Goal: Use online tool/utility: Utilize a website feature to perform a specific function

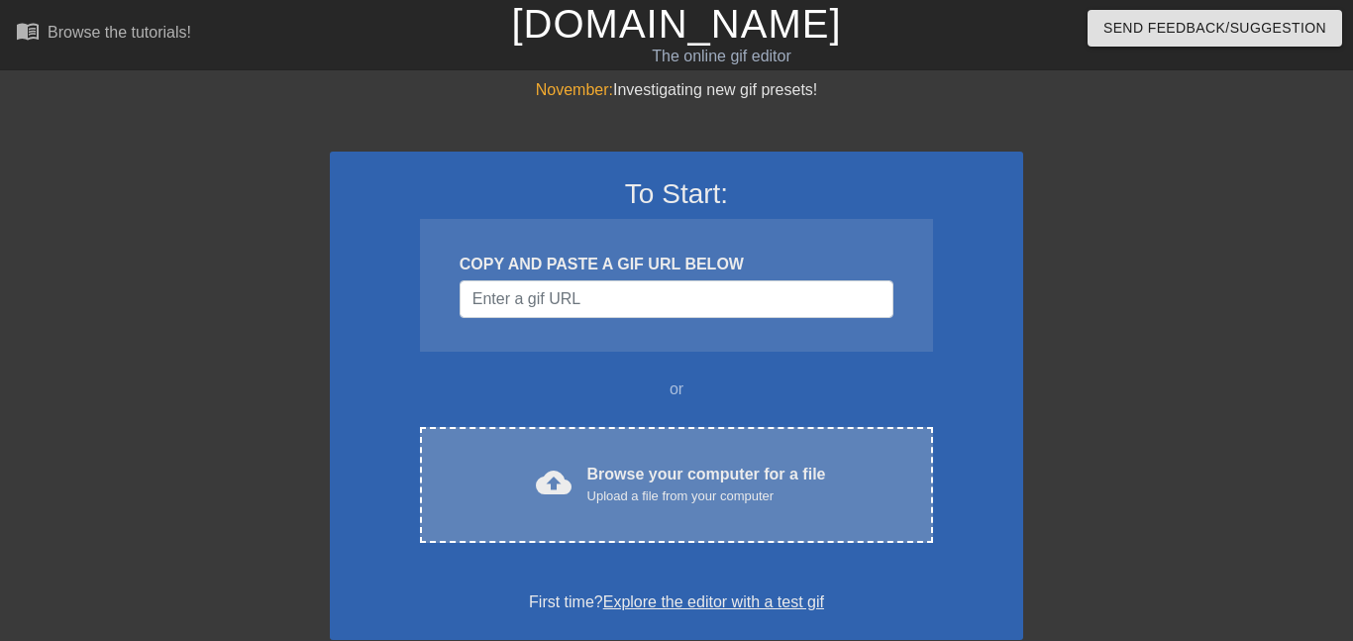
click at [794, 496] on div "Upload a file from your computer" at bounding box center [706, 496] width 239 height 20
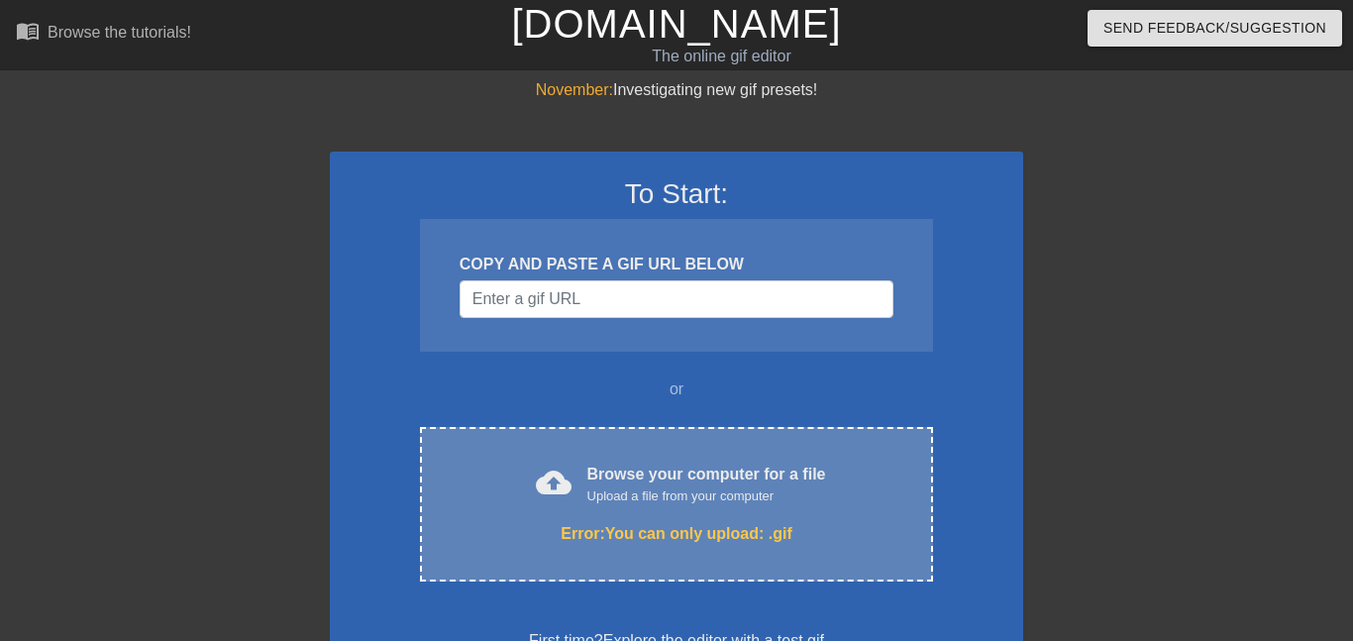
click at [716, 502] on div "Upload a file from your computer" at bounding box center [706, 496] width 239 height 20
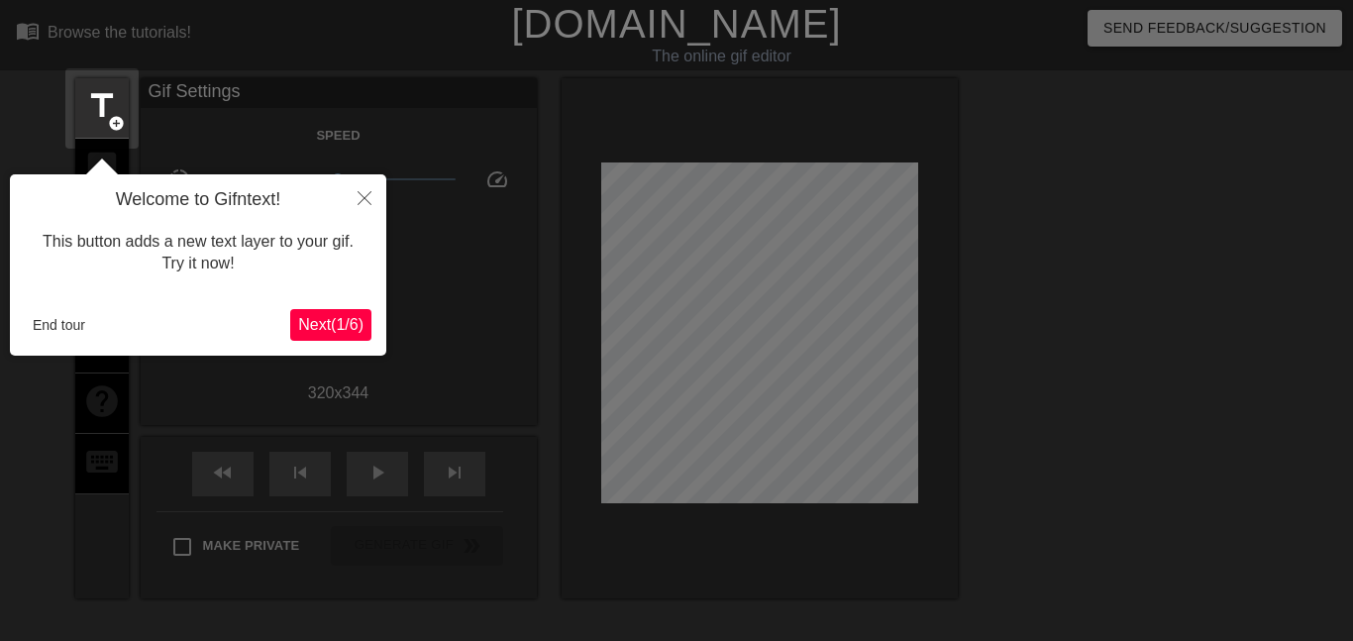
scroll to position [49, 0]
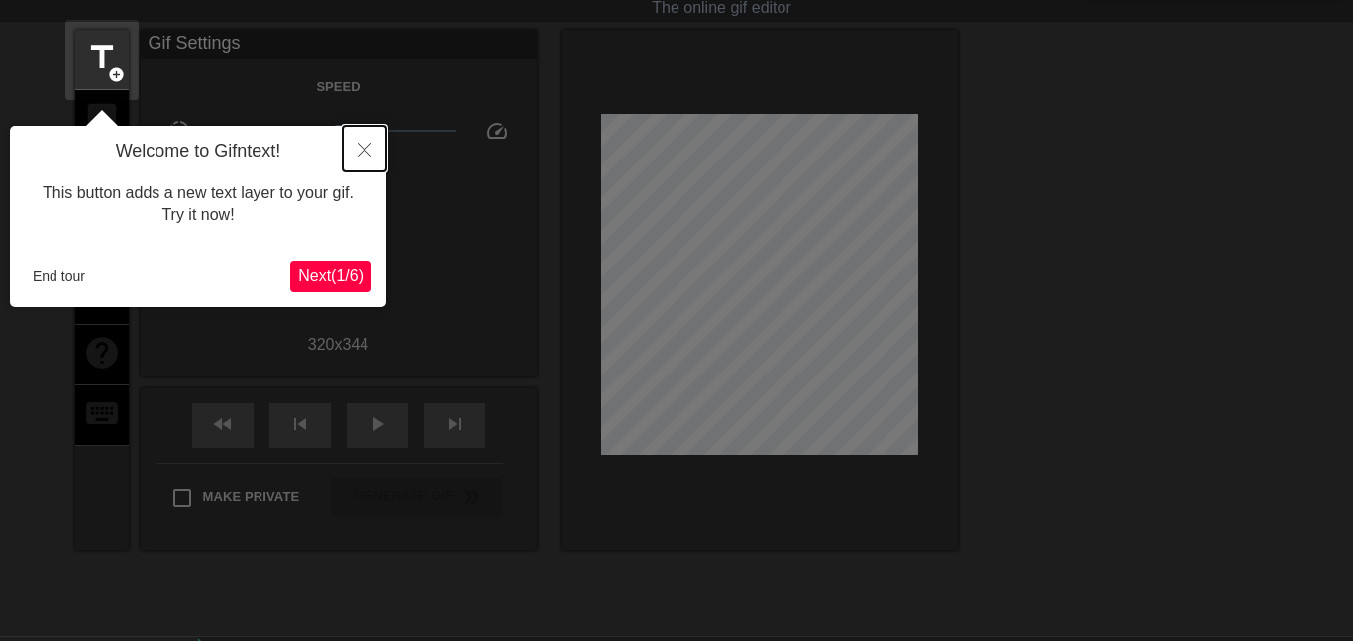
click at [356, 156] on button "Close" at bounding box center [365, 149] width 44 height 46
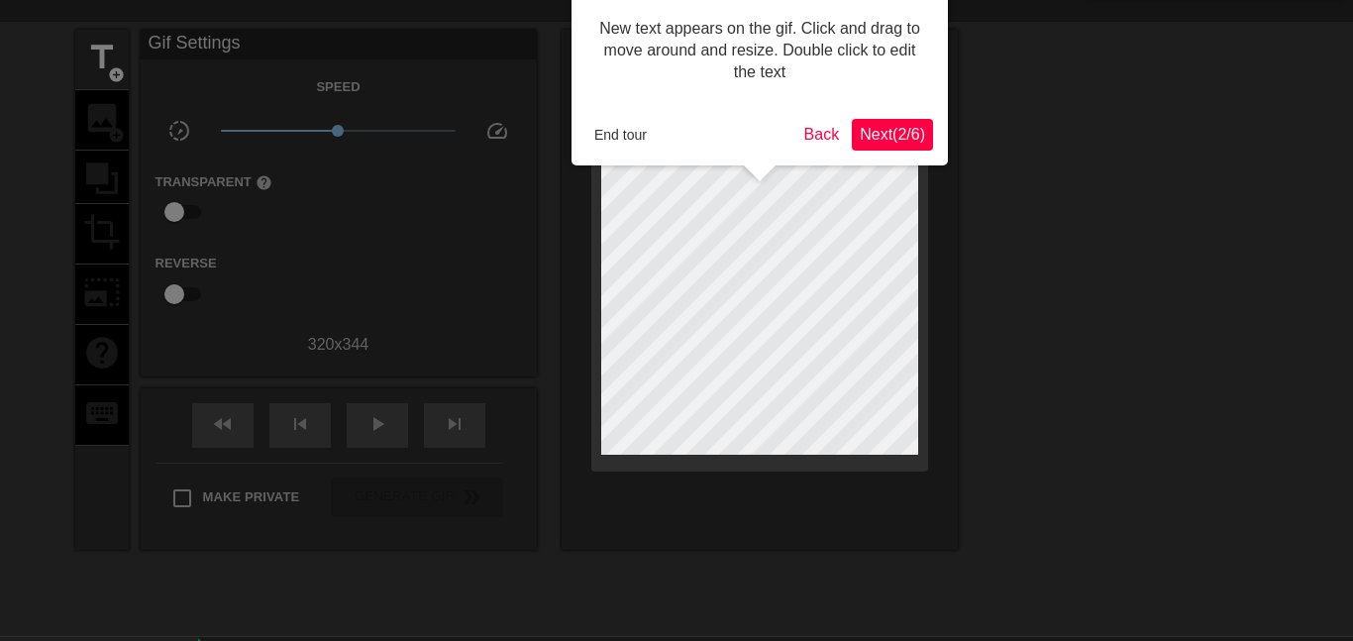
scroll to position [0, 0]
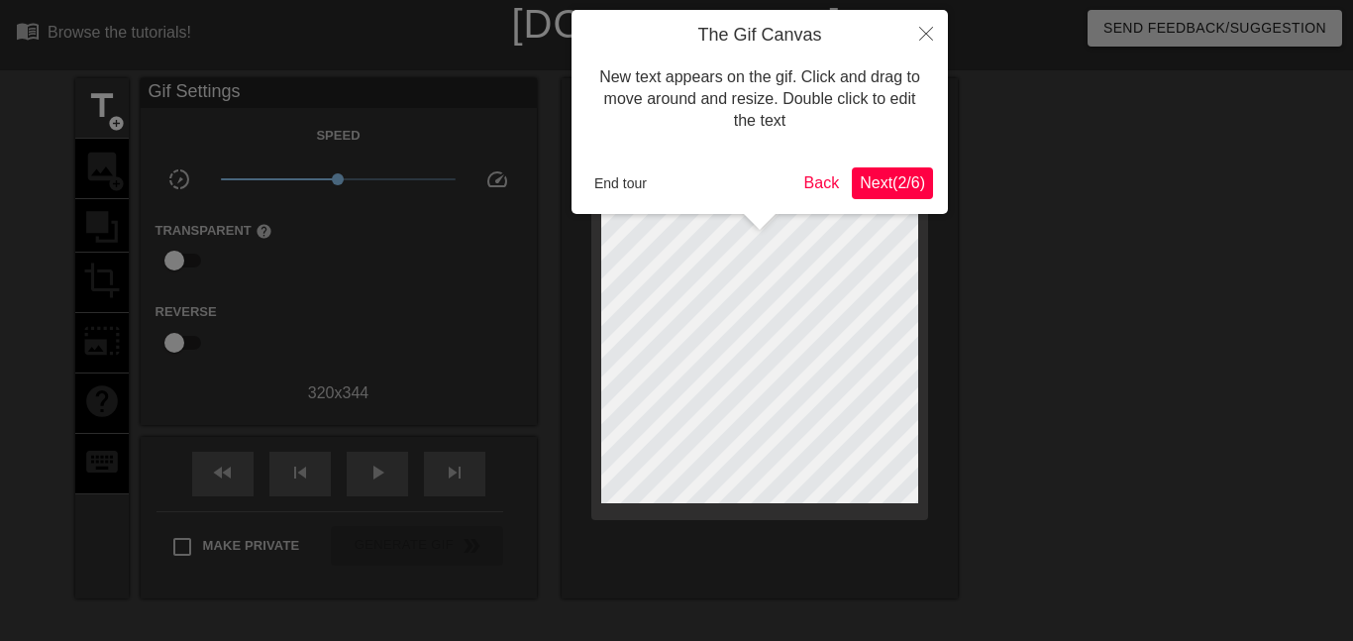
click at [905, 183] on span "Next ( 2 / 6 )" at bounding box center [892, 182] width 65 height 17
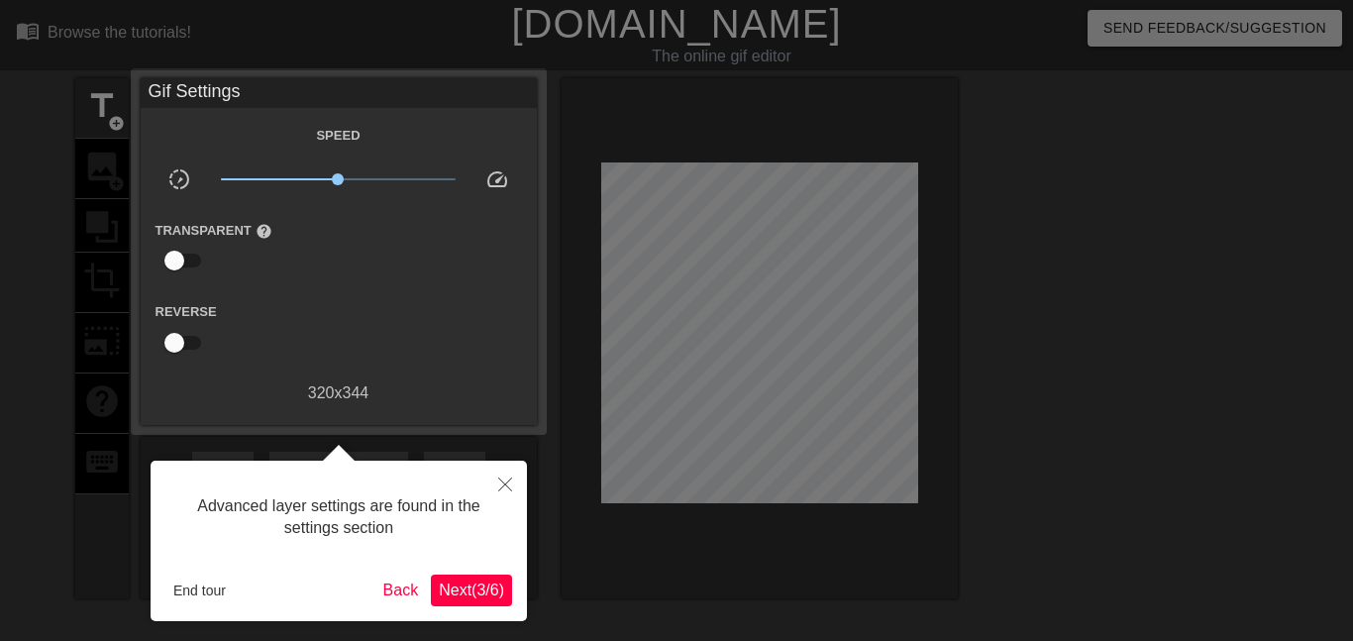
scroll to position [49, 0]
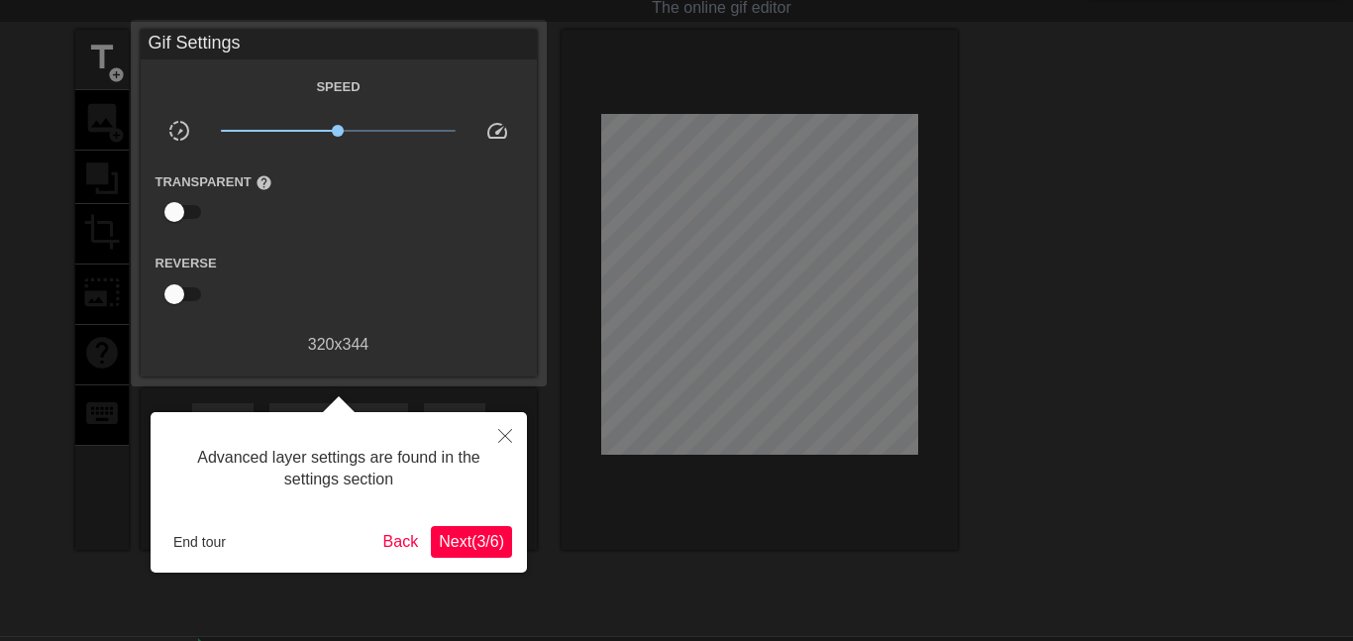
click at [467, 539] on span "Next ( 3 / 6 )" at bounding box center [471, 541] width 65 height 17
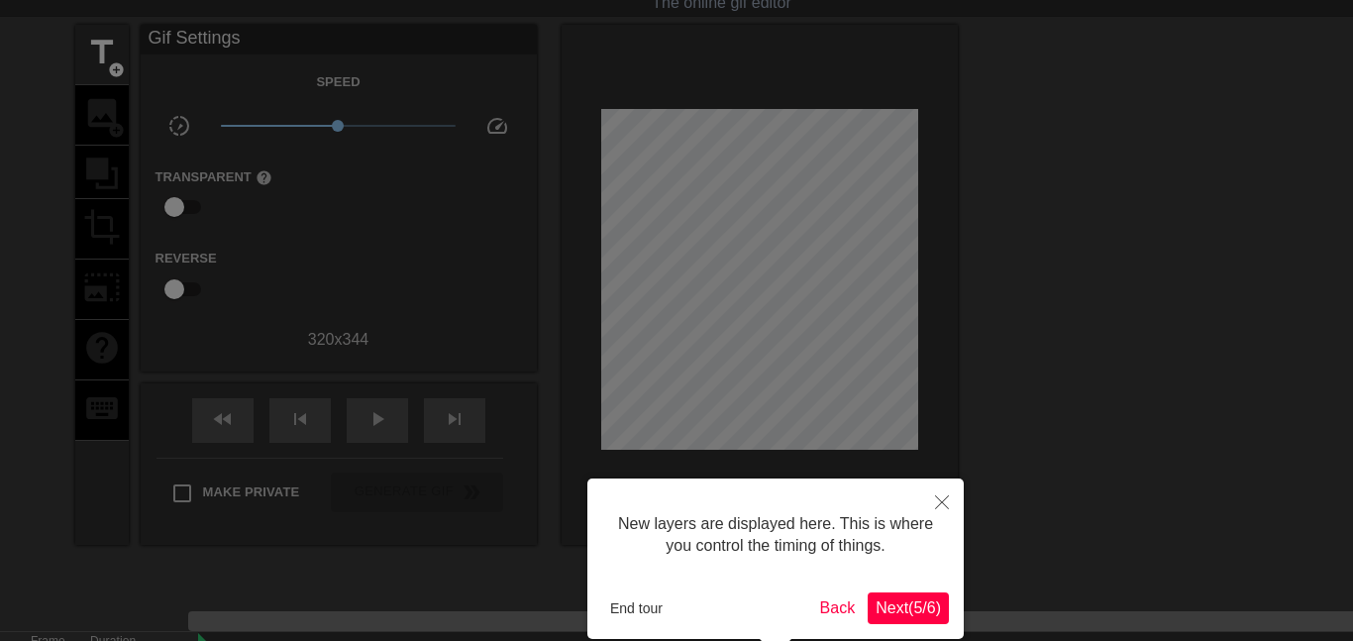
click at [907, 620] on button "Next ( 5 / 6 )" at bounding box center [908, 608] width 81 height 32
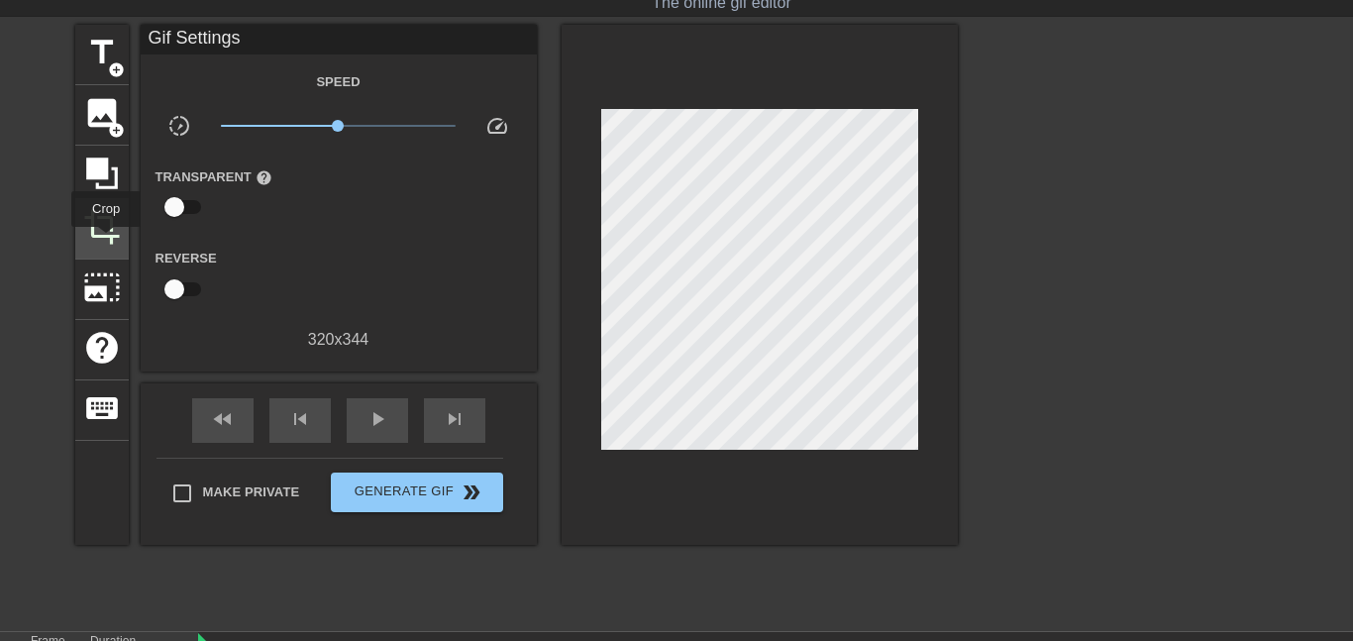
drag, startPoint x: 110, startPoint y: 289, endPoint x: 103, endPoint y: 231, distance: 58.8
click at [103, 231] on div "title add_circle image add_circle crop photo_size_select_large help keyboard" at bounding box center [101, 285] width 53 height 520
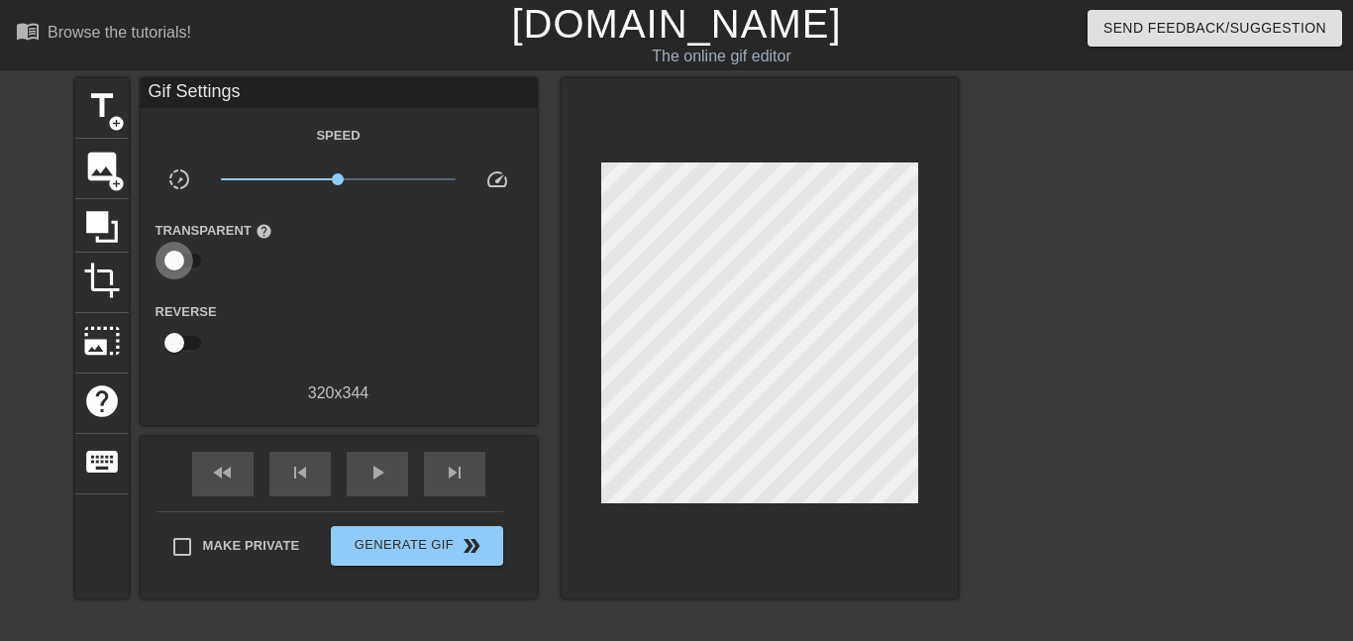
click at [183, 252] on input "checkbox" at bounding box center [174, 261] width 113 height 38
checkbox input "true"
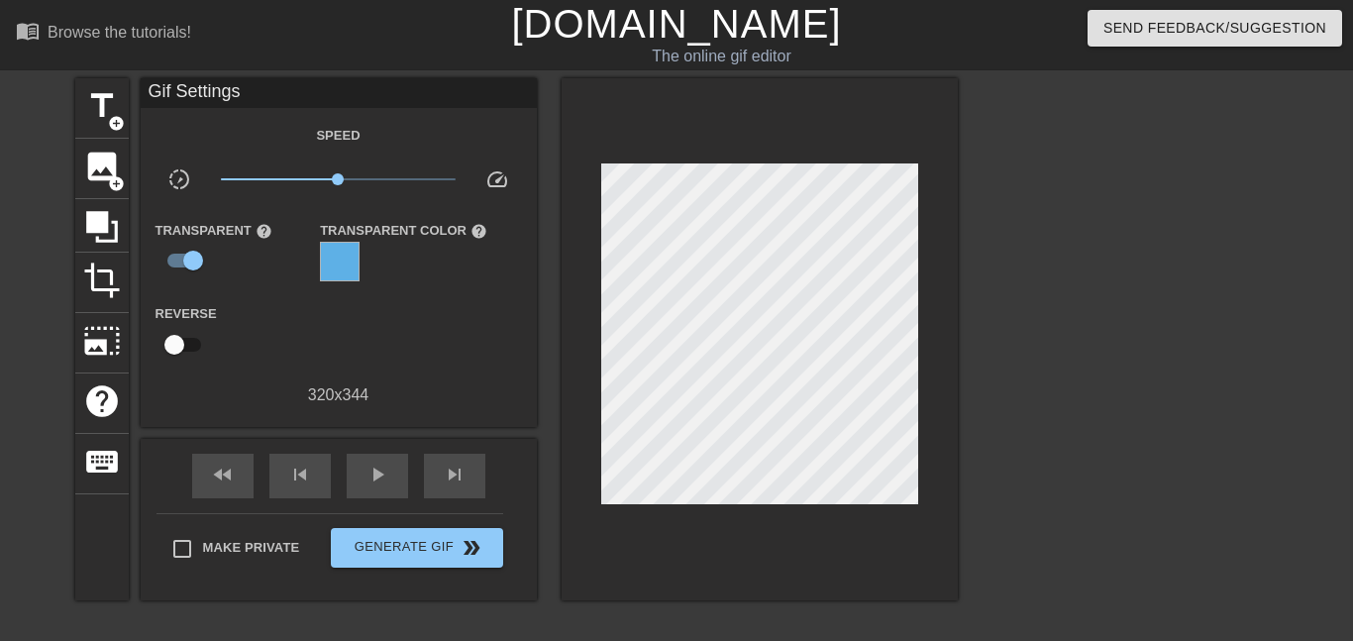
click at [351, 259] on div at bounding box center [340, 262] width 40 height 40
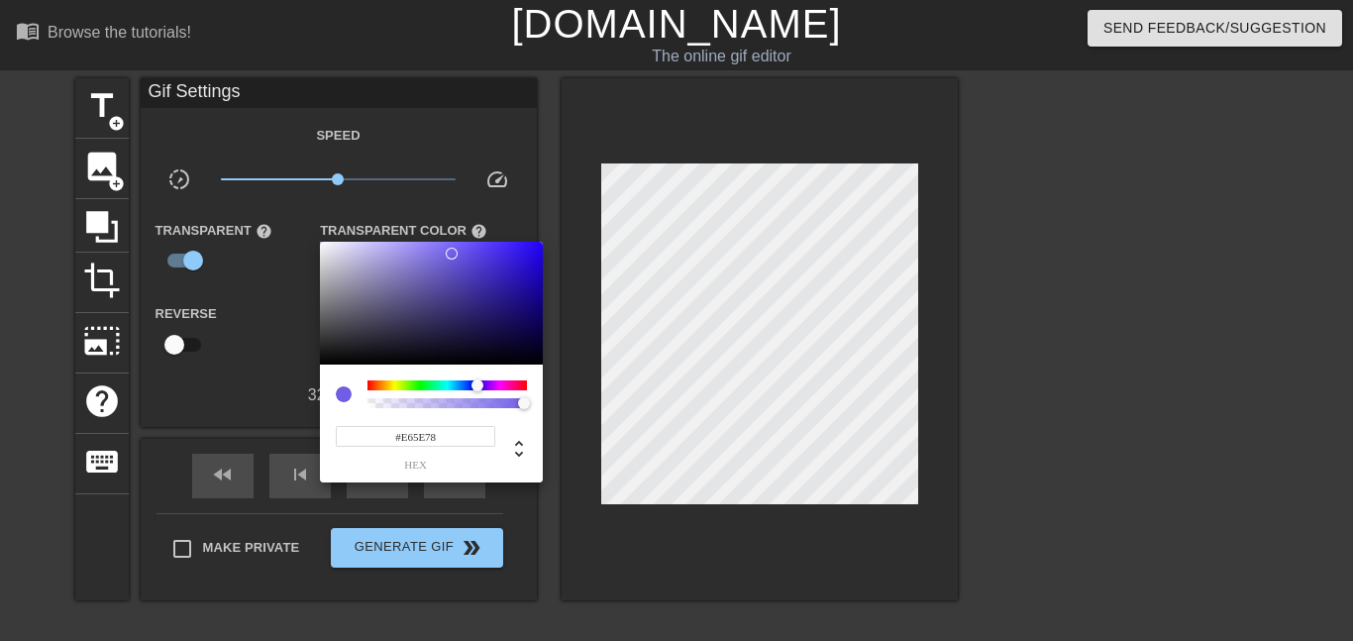
type input "#E65E60"
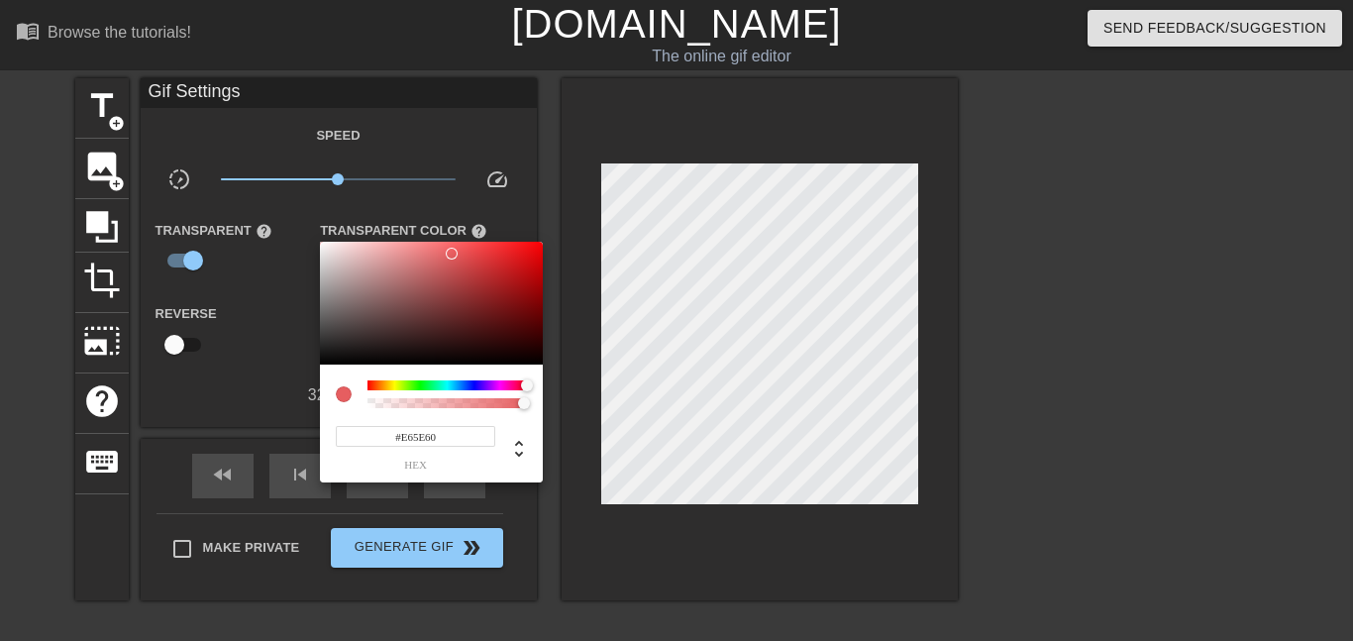
drag, startPoint x: 452, startPoint y: 385, endPoint x: 573, endPoint y: 374, distance: 122.3
click at [573, 374] on div "#E65E60 hex" at bounding box center [676, 320] width 1353 height 641
click at [511, 522] on div at bounding box center [676, 320] width 1353 height 641
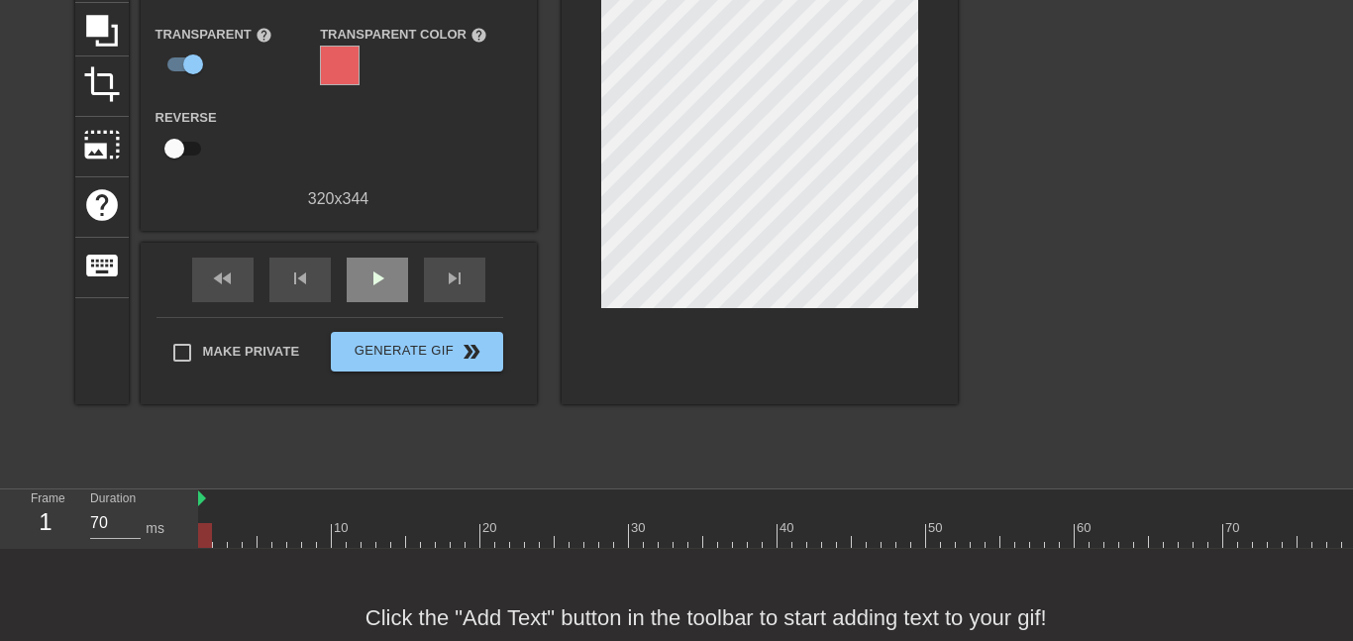
scroll to position [242, 0]
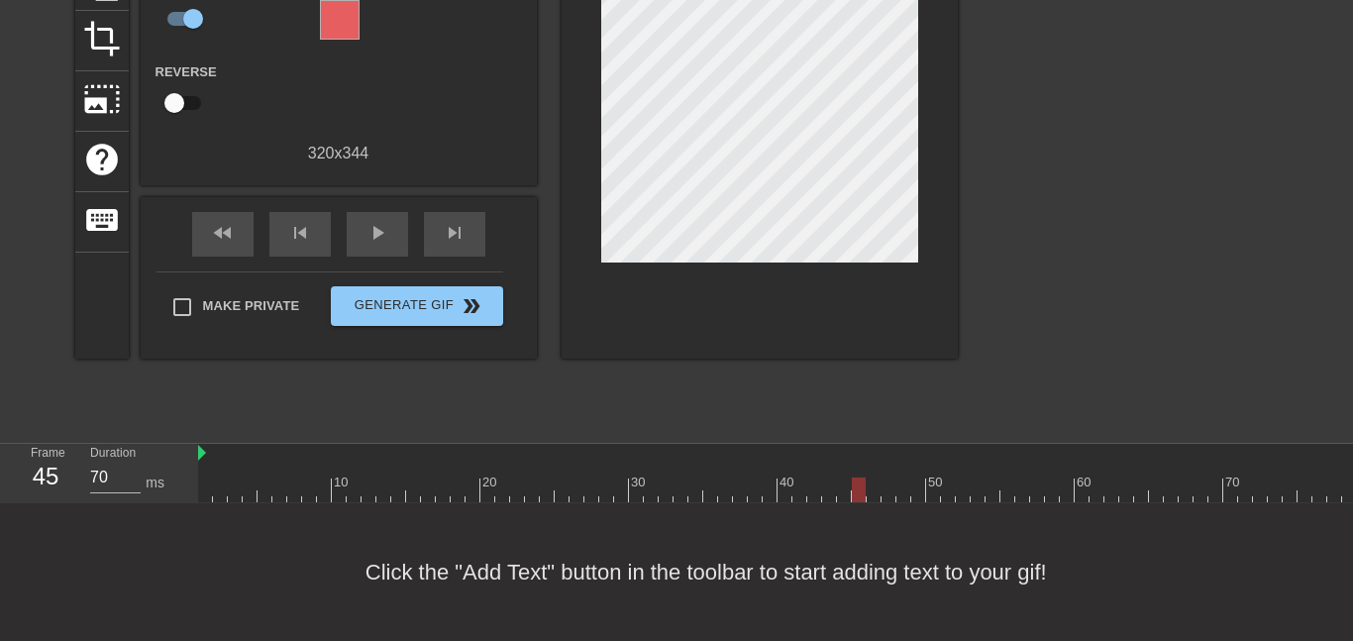
drag, startPoint x: 215, startPoint y: 483, endPoint x: 862, endPoint y: 549, distance: 650.1
click at [862, 549] on div "menu_book Browse the tutorials! Gifntext.com The online gif editor Send Feedbac…" at bounding box center [676, 199] width 1353 height 882
drag, startPoint x: 853, startPoint y: 501, endPoint x: 1, endPoint y: 586, distance: 856.0
click at [1, 586] on div "menu_book Browse the tutorials! Gifntext.com The online gif editor Send Feedbac…" at bounding box center [676, 199] width 1353 height 882
click at [404, 235] on div "play_arrow" at bounding box center [377, 234] width 61 height 45
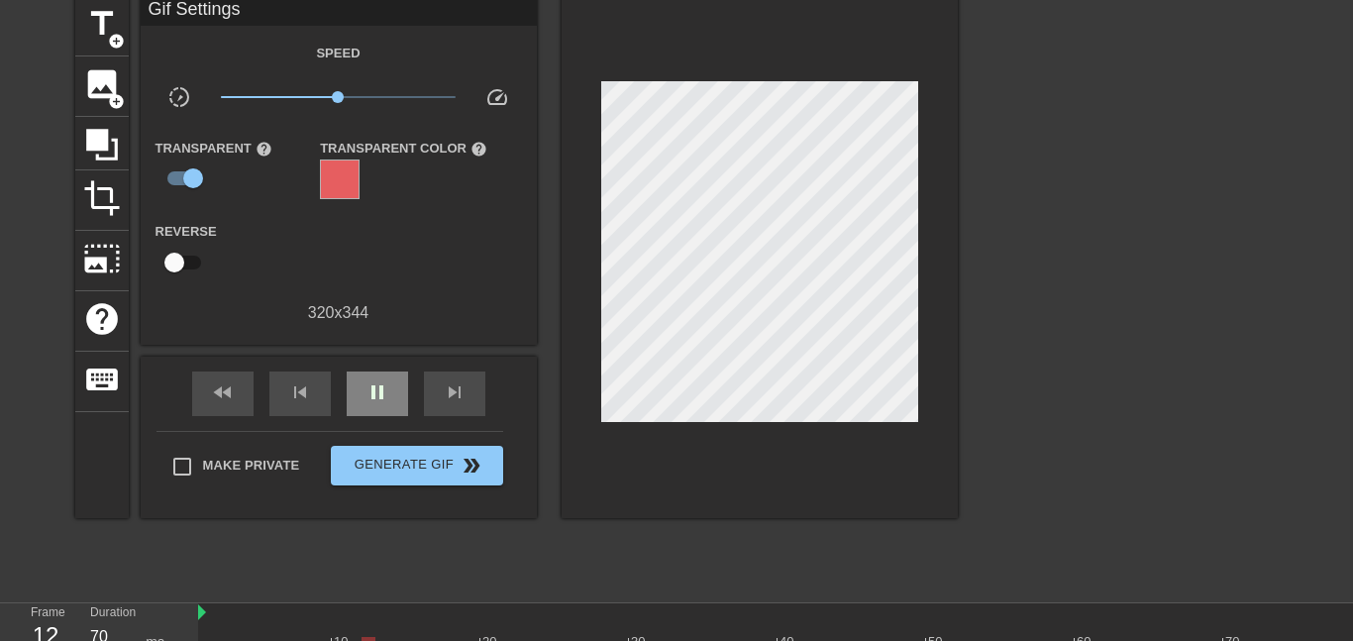
scroll to position [78, 0]
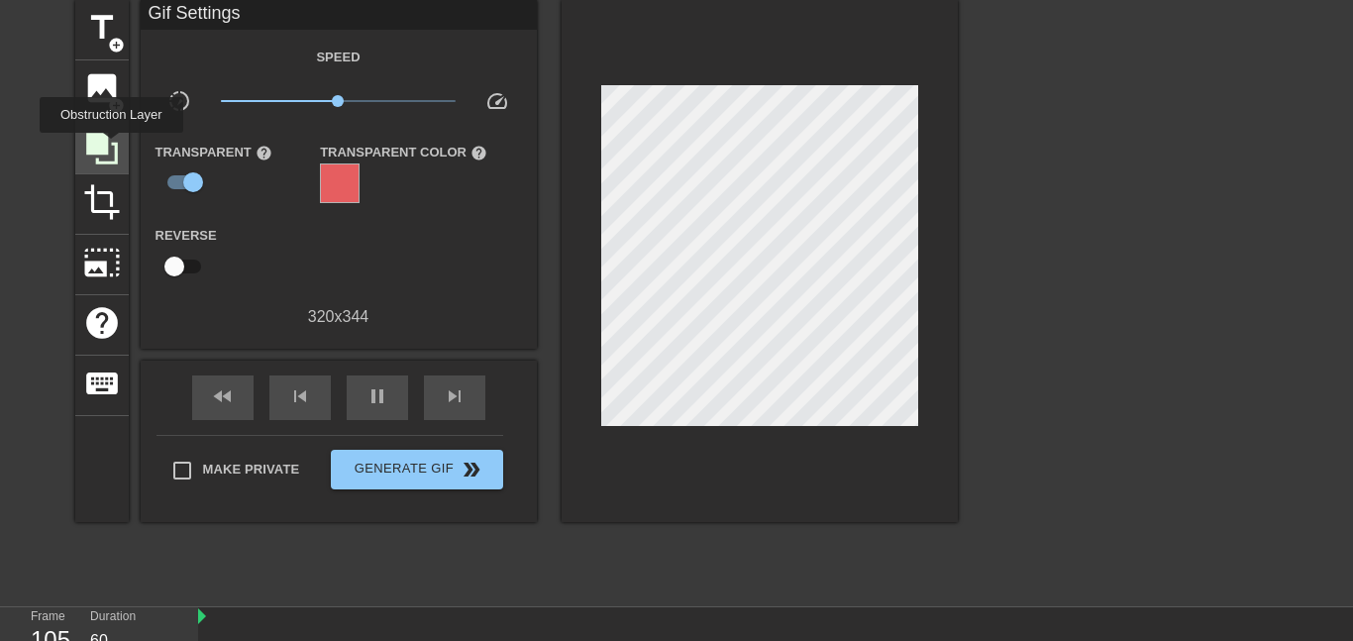
click at [110, 147] on icon at bounding box center [102, 149] width 38 height 38
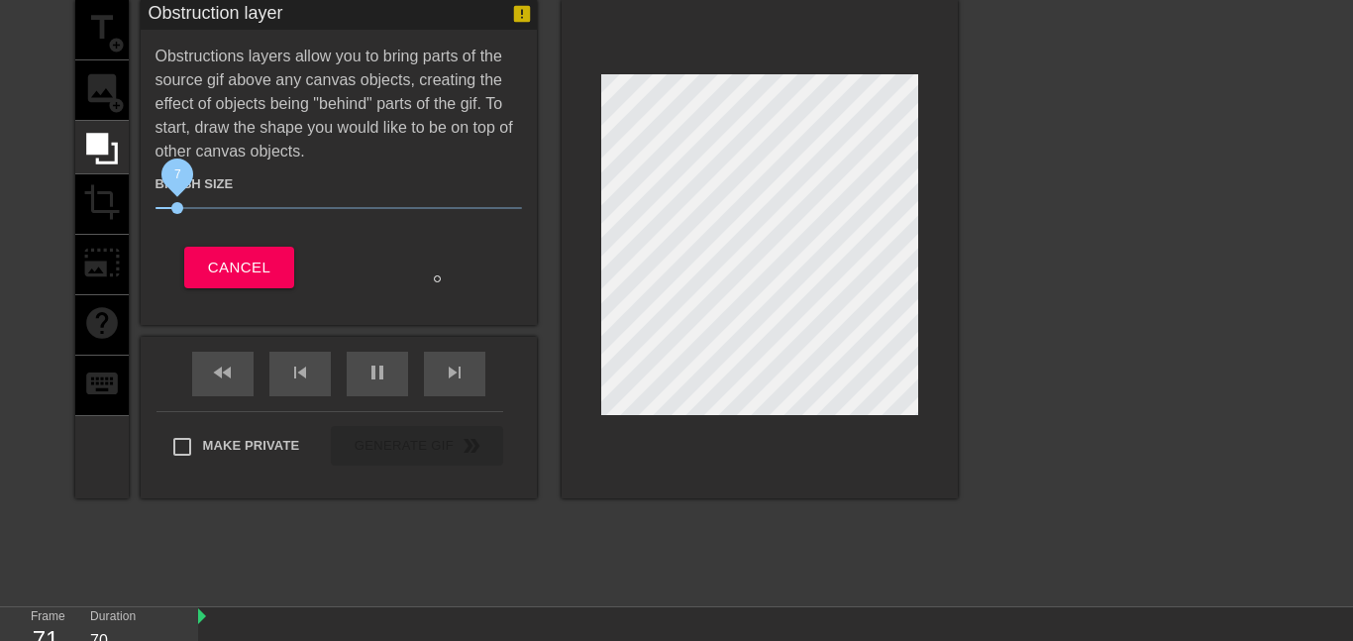
drag, startPoint x: 259, startPoint y: 204, endPoint x: 123, endPoint y: 228, distance: 137.8
click at [123, 228] on div "title add_circle image add_circle crop photo_size_select_large help keyboard Ob…" at bounding box center [516, 249] width 882 height 498
click at [272, 271] on button "Cancel" at bounding box center [239, 268] width 110 height 42
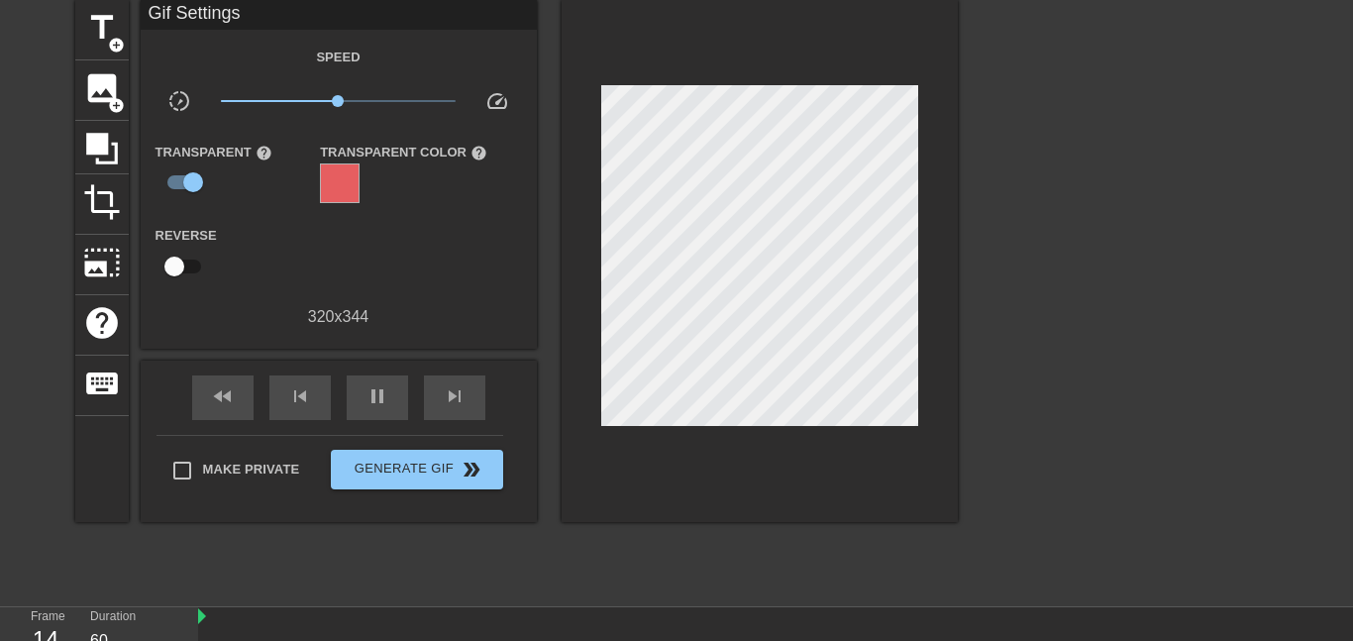
type input "70"
